Goal: Check status: Check status

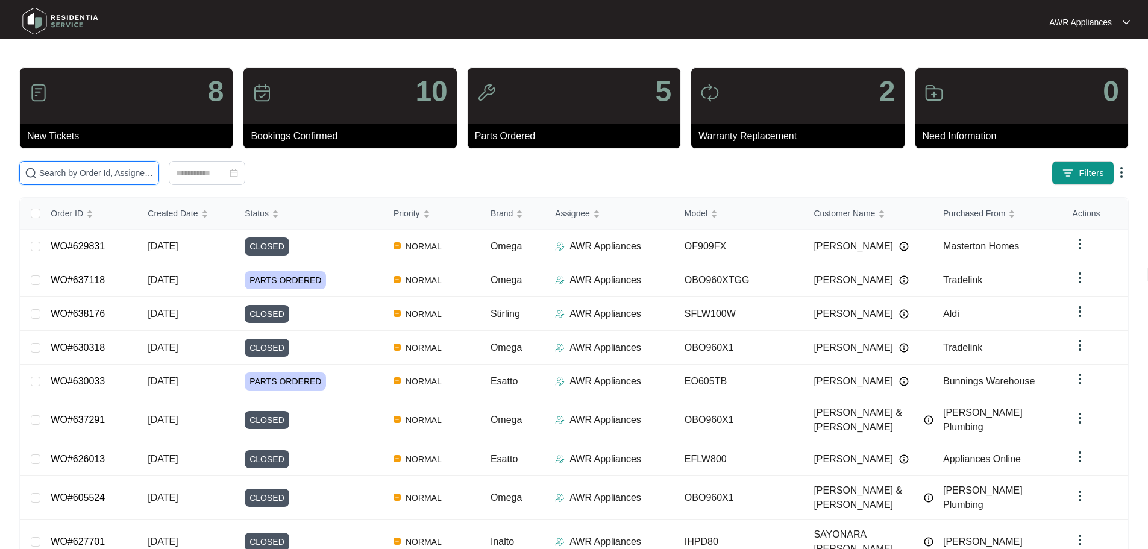
click at [58, 173] on input "text" at bounding box center [96, 172] width 114 height 13
paste input "630033"
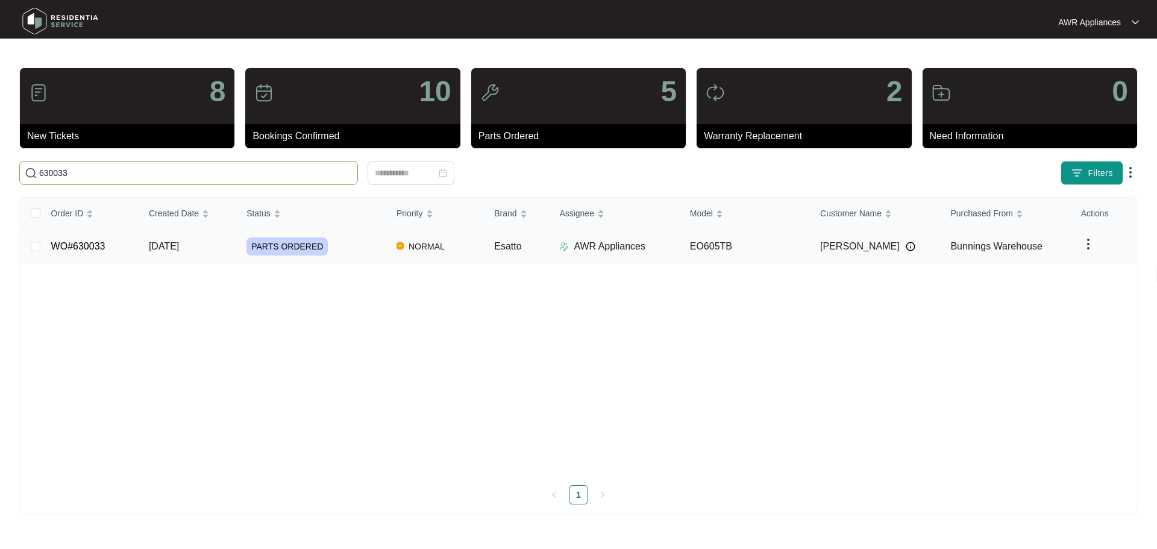
type input "630033"
click at [136, 252] on td "WO#630033" at bounding box center [91, 247] width 98 height 34
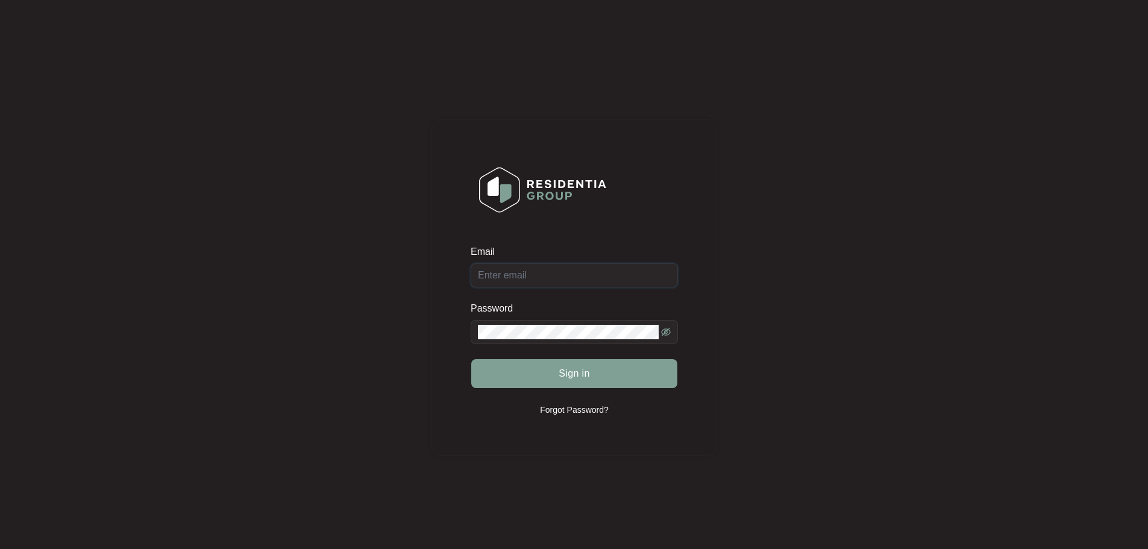
type input "[EMAIL_ADDRESS][DOMAIN_NAME]"
click at [575, 374] on span "Sign in" at bounding box center [573, 373] width 31 height 14
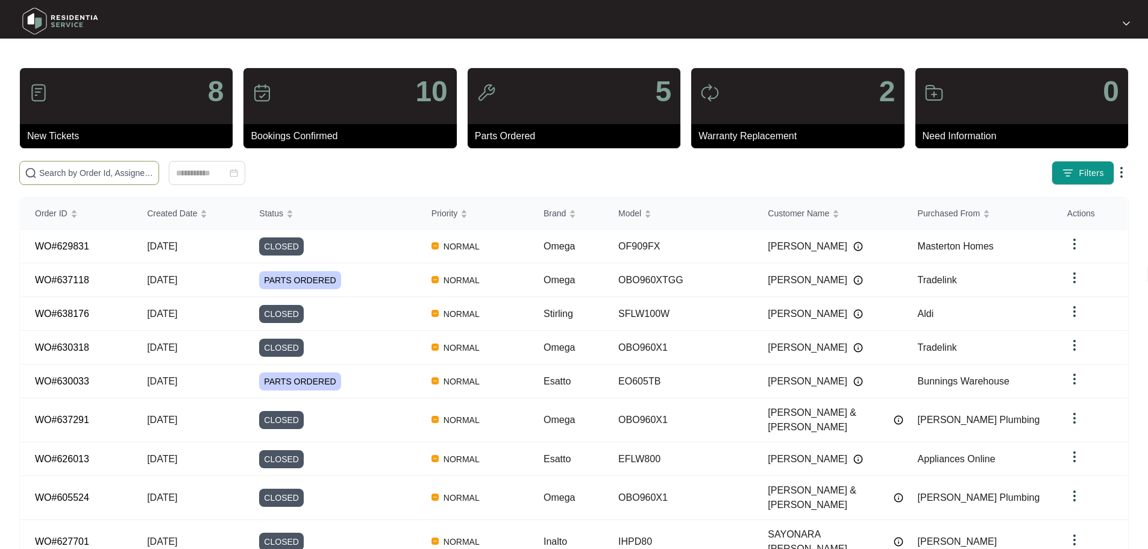
paste input "630033"
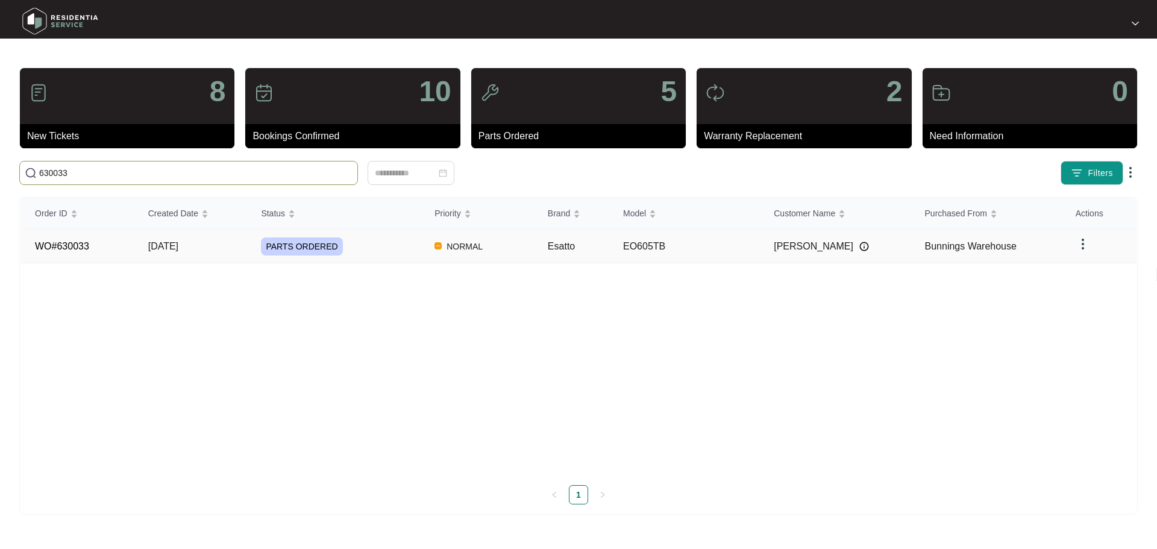
type input "630033"
click at [178, 243] on span "[DATE]" at bounding box center [163, 246] width 30 height 10
